Goal: Transaction & Acquisition: Purchase product/service

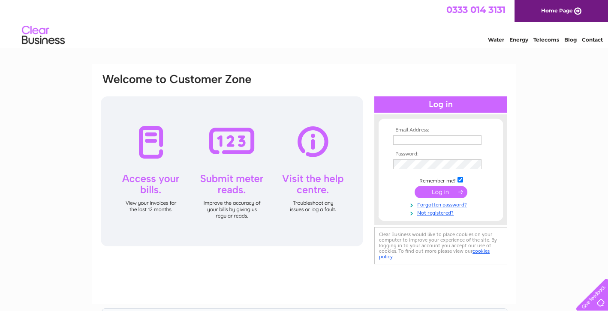
type input "info@kallyshair.co.uk"
click at [441, 195] on input "submit" at bounding box center [440, 193] width 53 height 12
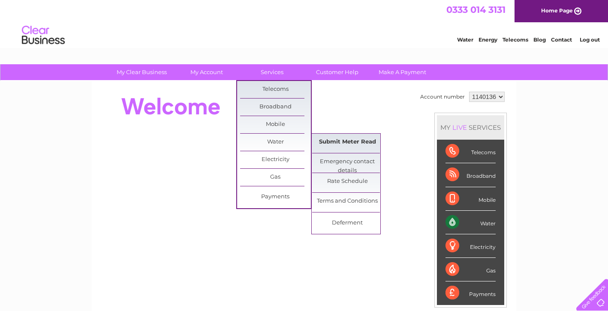
click at [340, 145] on link "Submit Meter Read" at bounding box center [347, 142] width 71 height 17
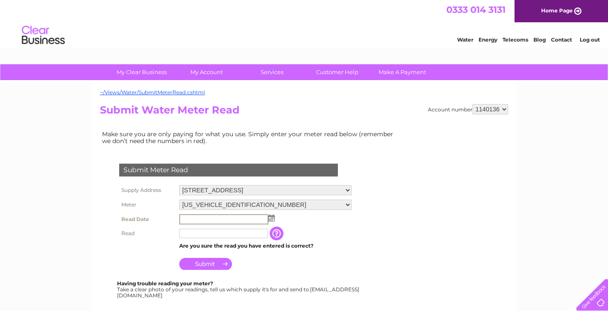
click at [221, 216] on input "text" at bounding box center [223, 219] width 89 height 10
click at [269, 217] on img at bounding box center [270, 217] width 6 height 7
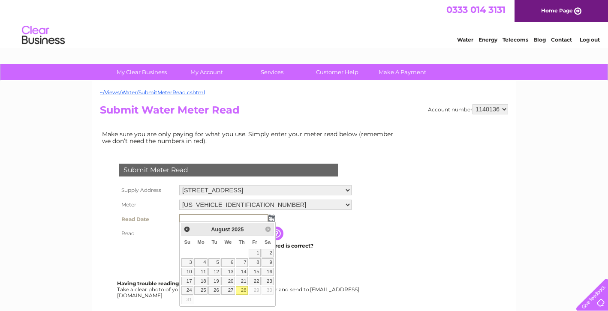
click at [243, 290] on link "28" at bounding box center [242, 290] width 12 height 9
type input "2025/08/28"
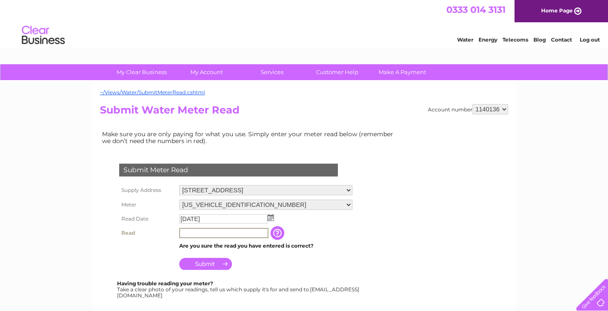
click at [230, 233] on input "text" at bounding box center [223, 233] width 89 height 10
type input "00351"
click at [206, 264] on input "Submit" at bounding box center [205, 264] width 53 height 12
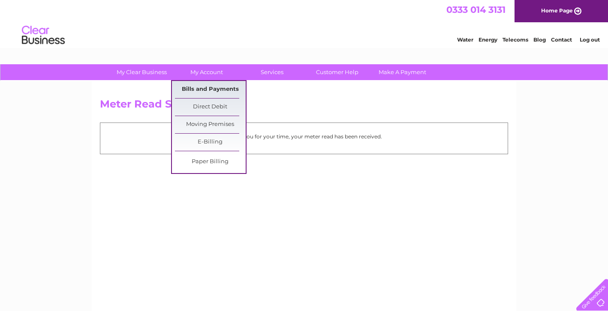
click at [214, 90] on link "Bills and Payments" at bounding box center [210, 89] width 71 height 17
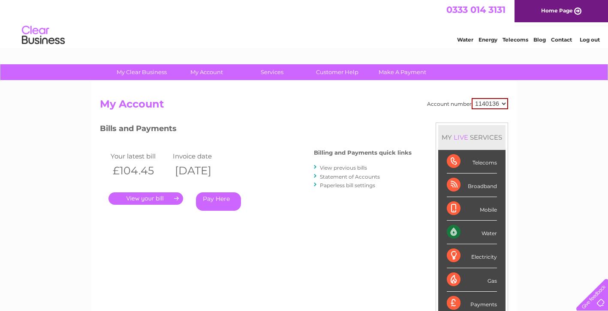
click at [215, 197] on link "Pay Here" at bounding box center [218, 201] width 45 height 18
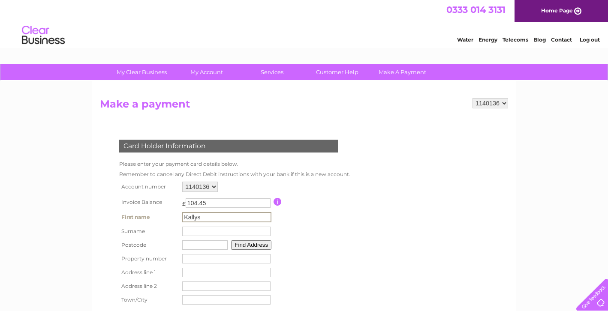
type input "Kallys"
type input "Hair"
type input "G3"
type input "G31 5RA"
click at [212, 257] on input "number" at bounding box center [226, 257] width 88 height 9
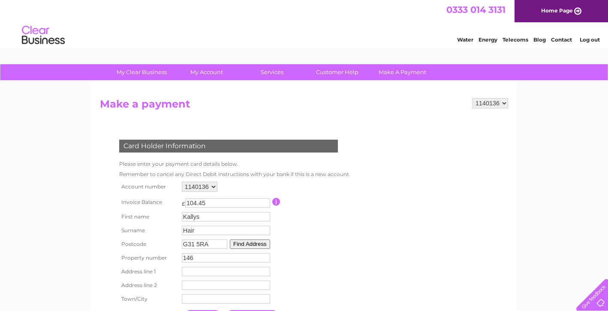
type input "146"
type input "[PERSON_NAME][GEOGRAPHIC_DATA]"
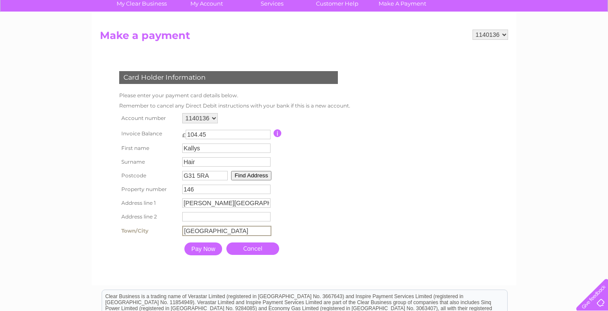
scroll to position [73, 0]
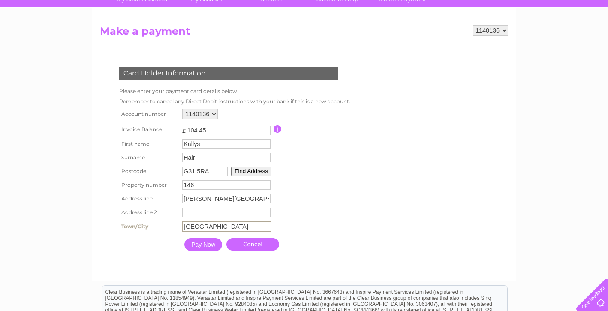
type input "[GEOGRAPHIC_DATA]"
click at [206, 246] on input "Pay Now" at bounding box center [203, 244] width 38 height 13
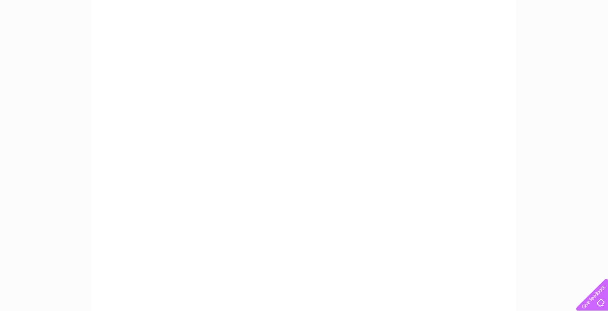
scroll to position [111, 0]
